Goal: Task Accomplishment & Management: Use online tool/utility

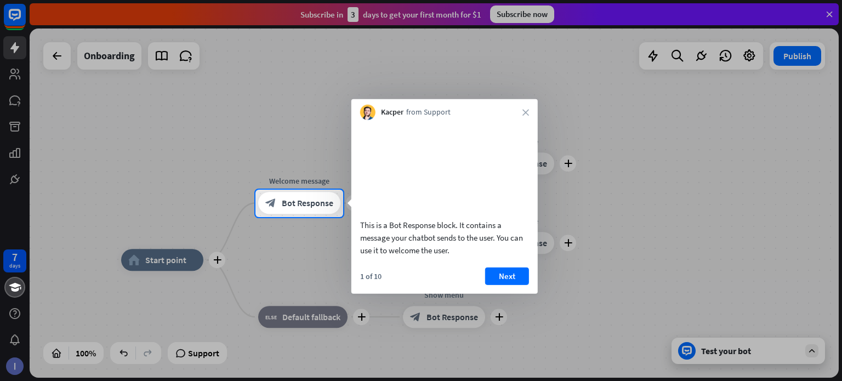
click at [533, 111] on div "Kacper from Support close" at bounding box center [444, 109] width 186 height 21
click at [524, 112] on icon "close" at bounding box center [525, 112] width 7 height 7
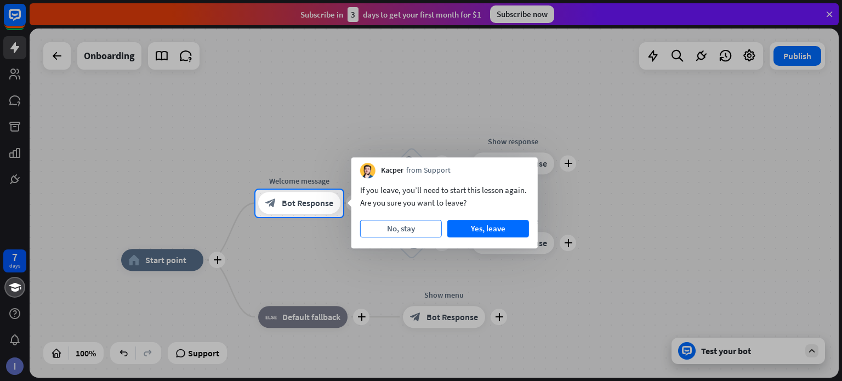
click at [404, 232] on button "No, stay" at bounding box center [401, 229] width 82 height 18
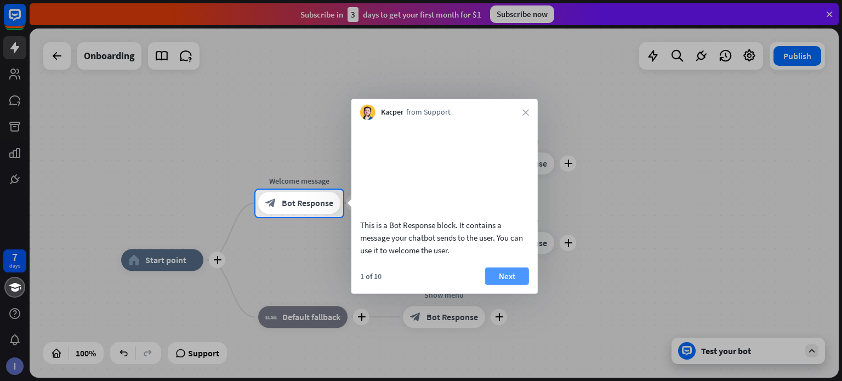
click at [506, 284] on button "Next" at bounding box center [507, 276] width 44 height 18
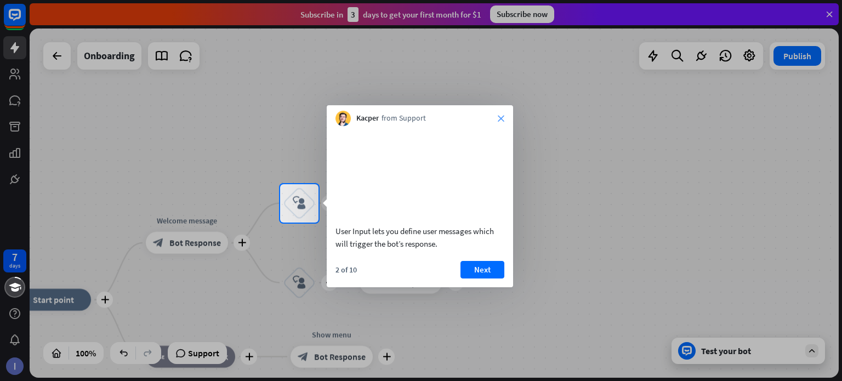
click at [500, 118] on icon "close" at bounding box center [501, 118] width 7 height 7
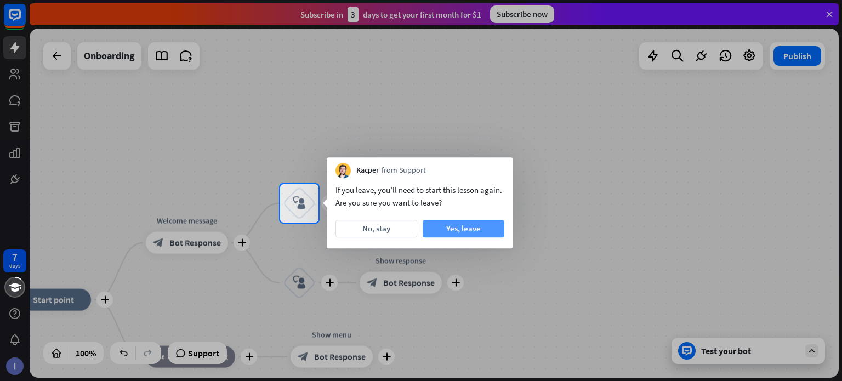
click at [464, 229] on button "Yes, leave" at bounding box center [464, 229] width 82 height 18
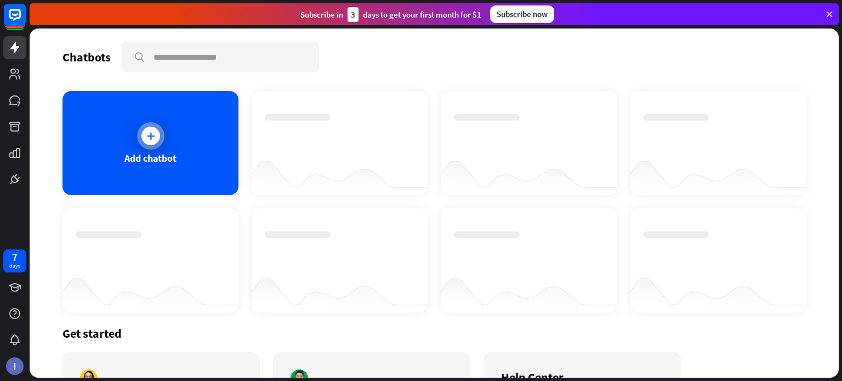
click at [152, 133] on icon at bounding box center [150, 135] width 11 height 11
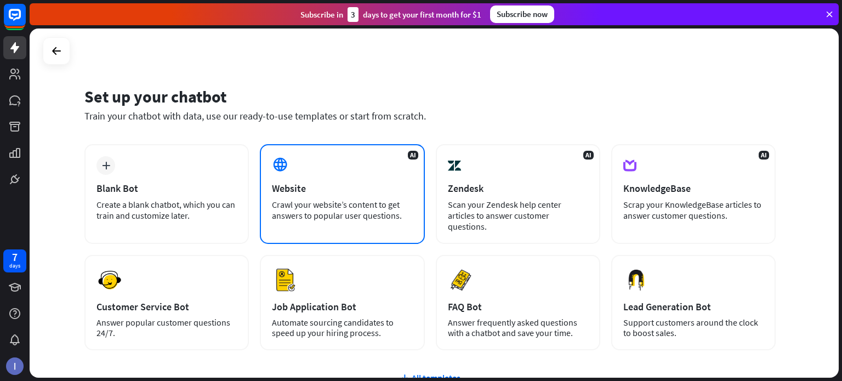
scroll to position [92, 0]
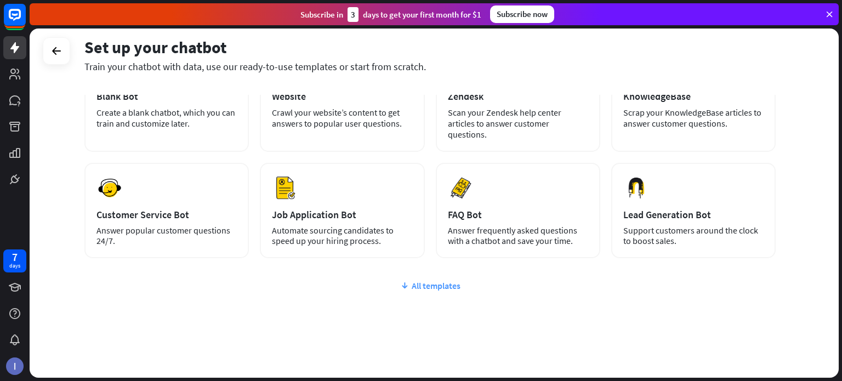
click at [430, 280] on div "All templates" at bounding box center [429, 285] width 691 height 11
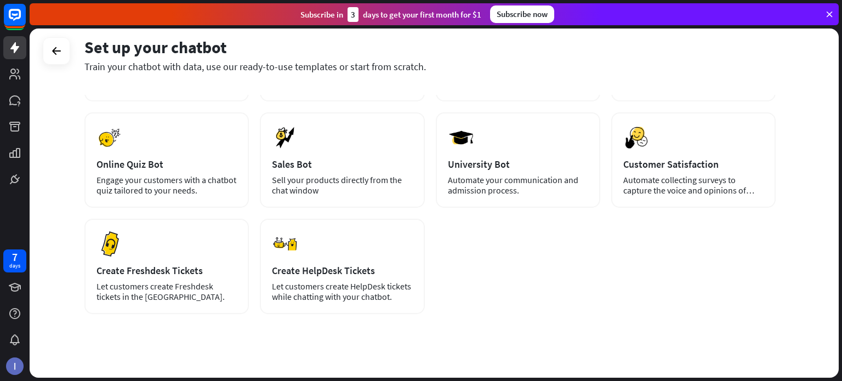
scroll to position [0, 0]
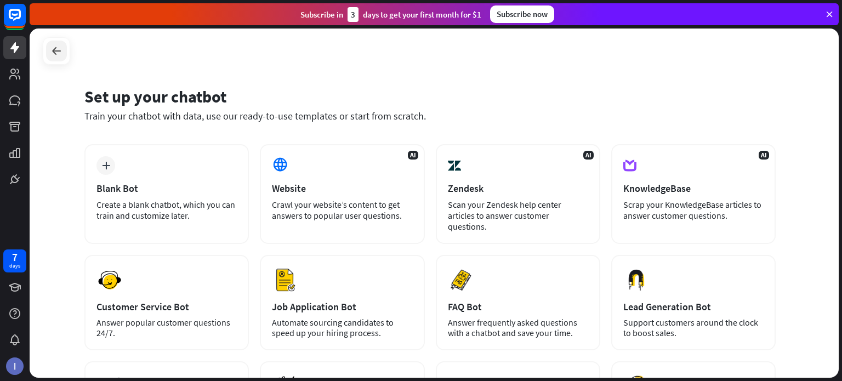
click at [57, 50] on icon at bounding box center [56, 50] width 13 height 13
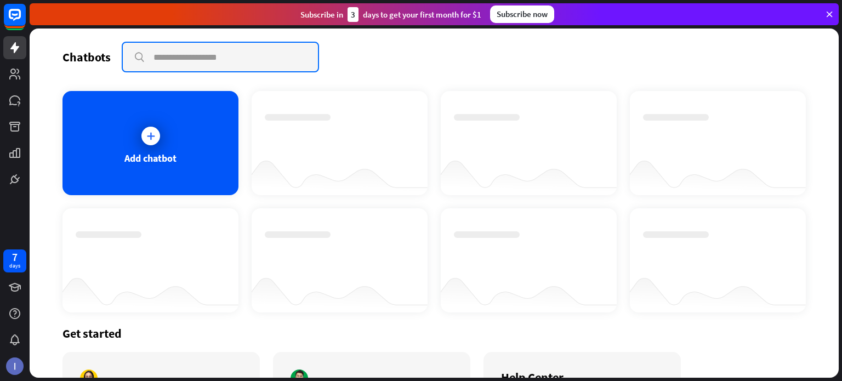
click at [197, 59] on input "text" at bounding box center [220, 57] width 195 height 28
type input "**********"
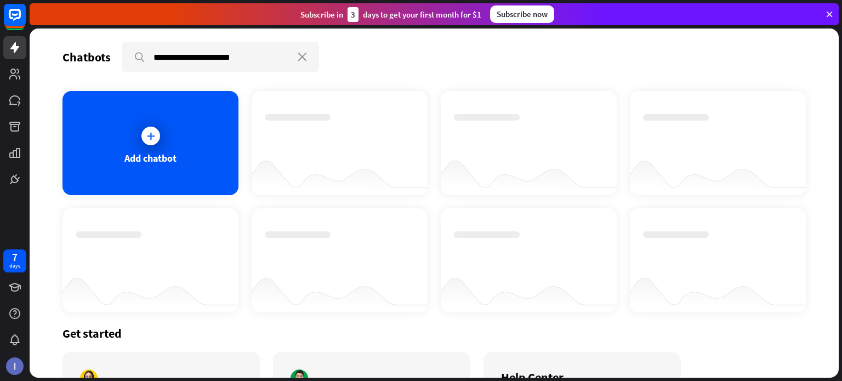
click at [831, 13] on icon at bounding box center [829, 14] width 10 height 10
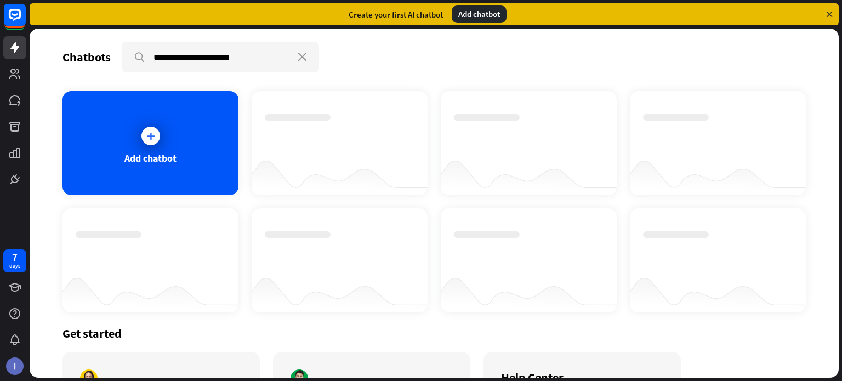
click at [480, 8] on div "Add chatbot" at bounding box center [479, 14] width 55 height 18
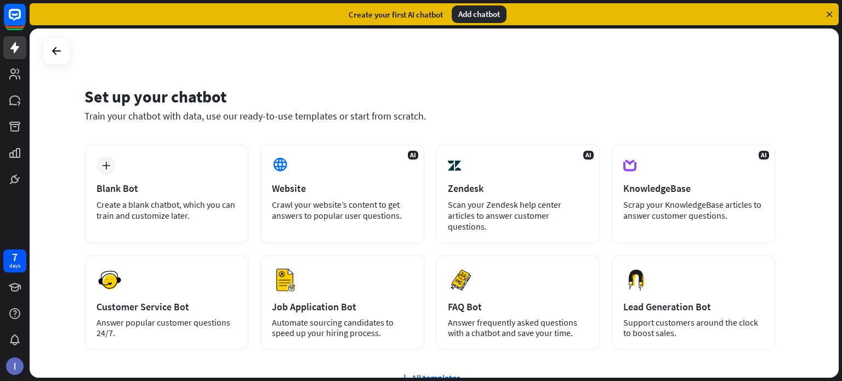
click at [830, 14] on icon at bounding box center [829, 14] width 10 height 10
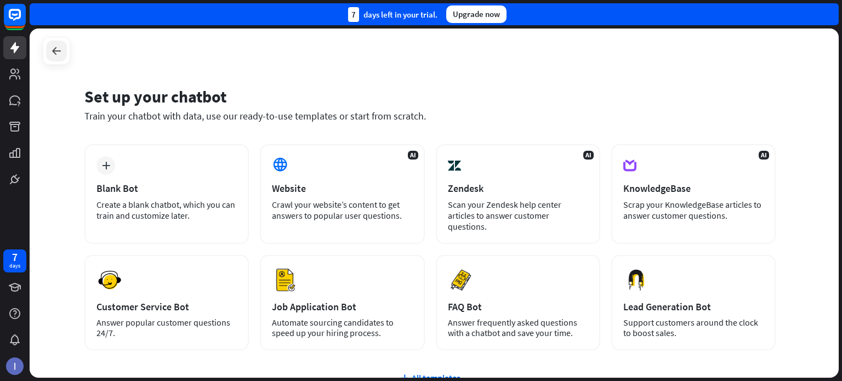
click at [53, 49] on icon at bounding box center [56, 50] width 13 height 13
